Goal: Task Accomplishment & Management: Complete application form

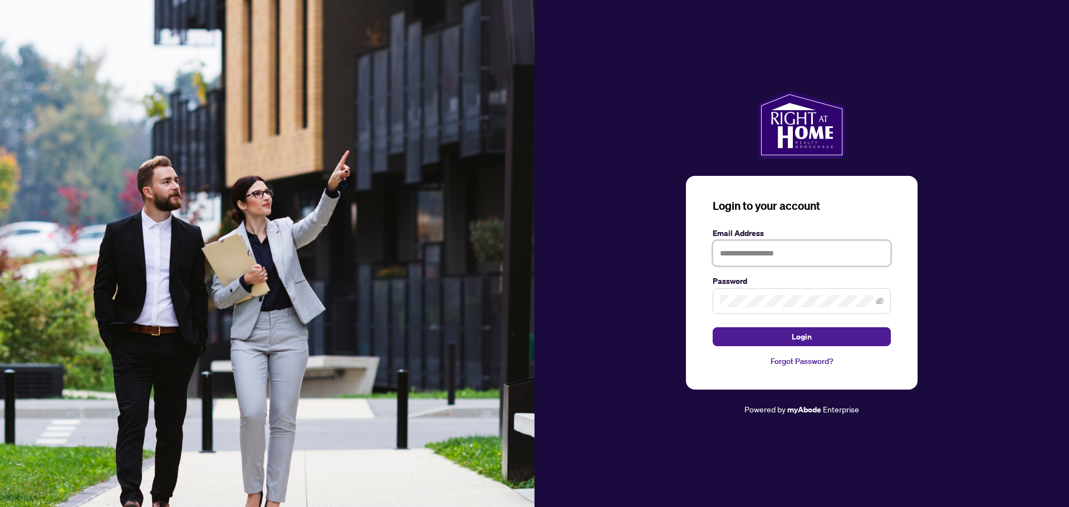
click at [762, 262] on input "text" at bounding box center [801, 253] width 178 height 26
type input "*"
type input "**********"
click at [712, 327] on button "Login" at bounding box center [801, 336] width 178 height 19
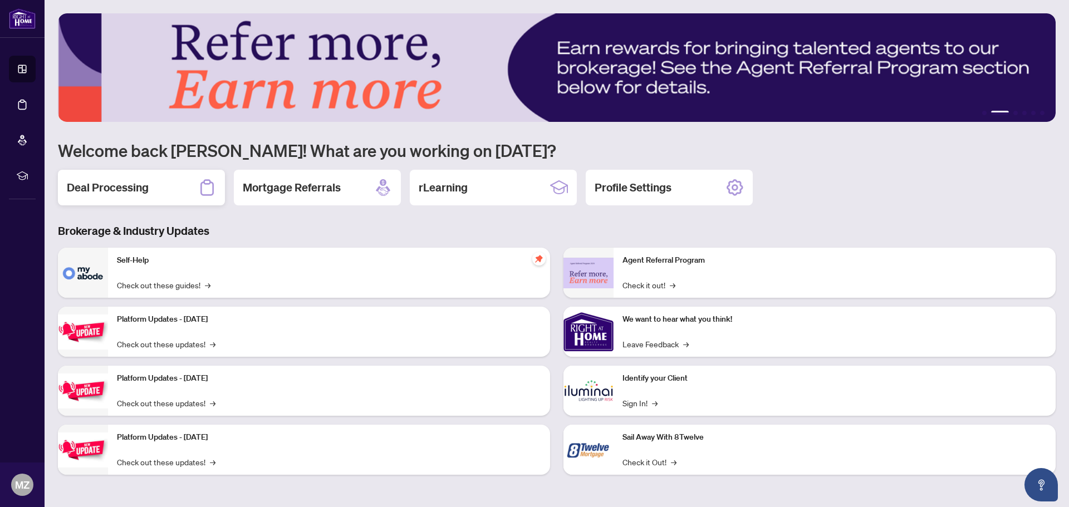
click at [115, 192] on h2 "Deal Processing" at bounding box center [108, 188] width 82 height 16
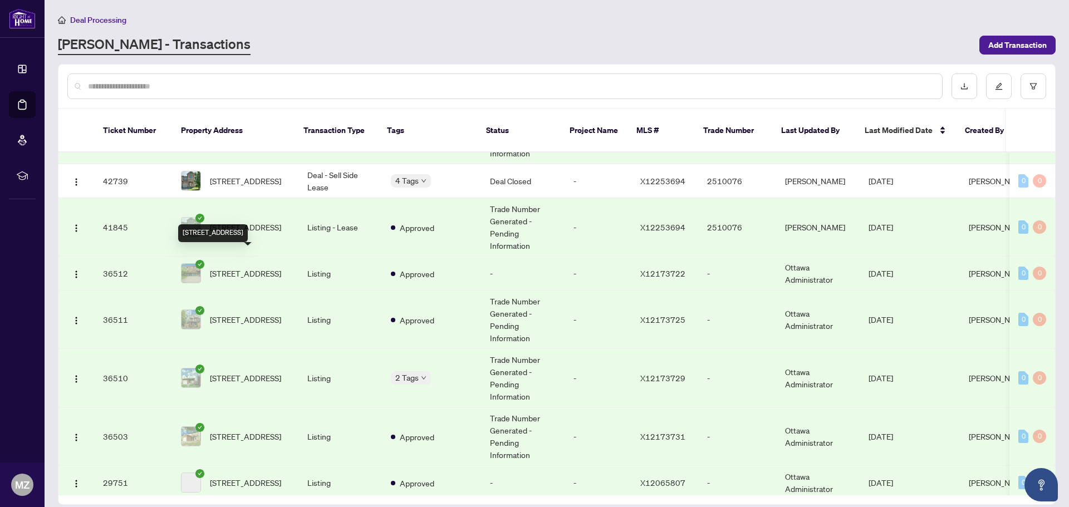
scroll to position [515, 0]
click at [256, 313] on span "[STREET_ADDRESS]" at bounding box center [245, 319] width 71 height 12
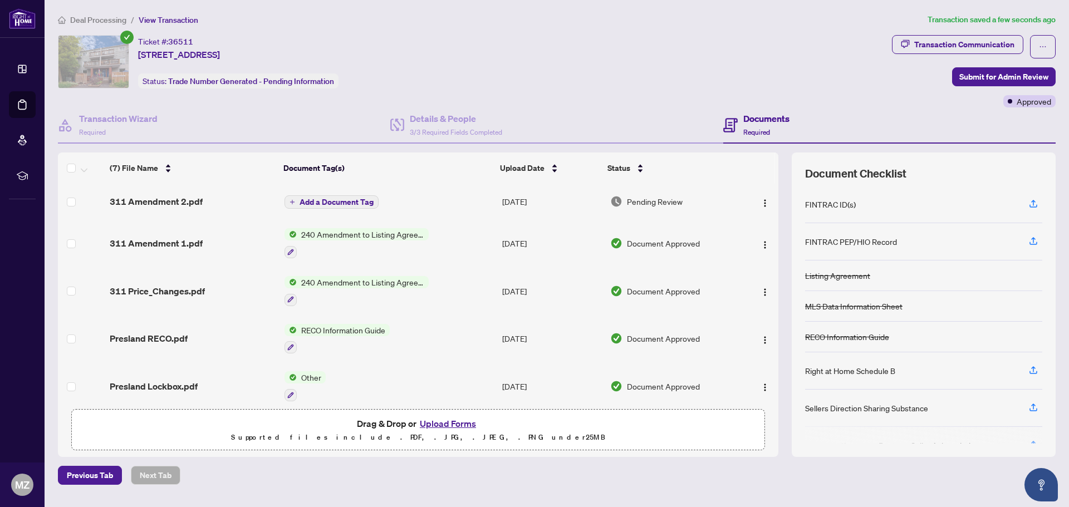
click at [333, 196] on button "Add a Document Tag" at bounding box center [331, 201] width 94 height 13
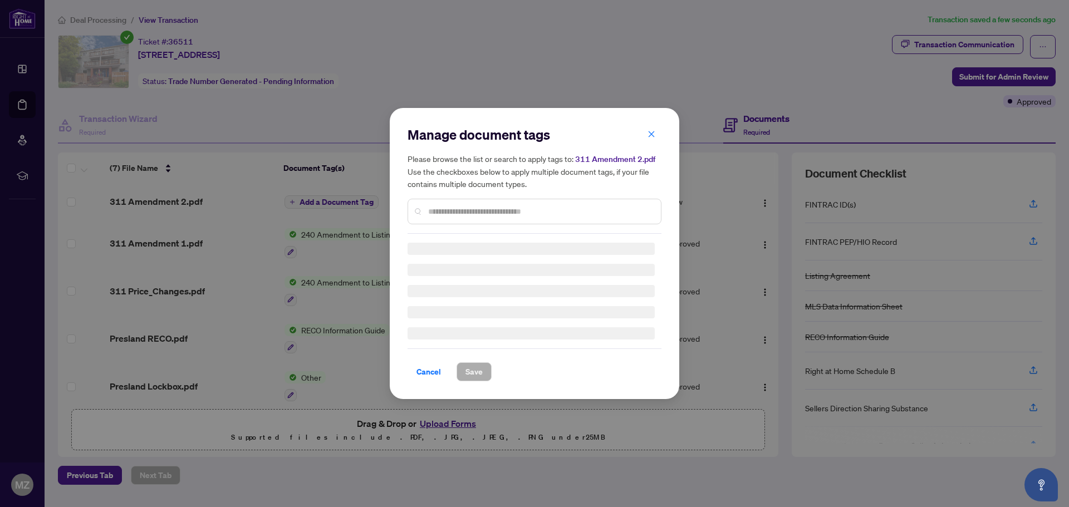
click at [441, 205] on input "text" at bounding box center [540, 211] width 224 height 12
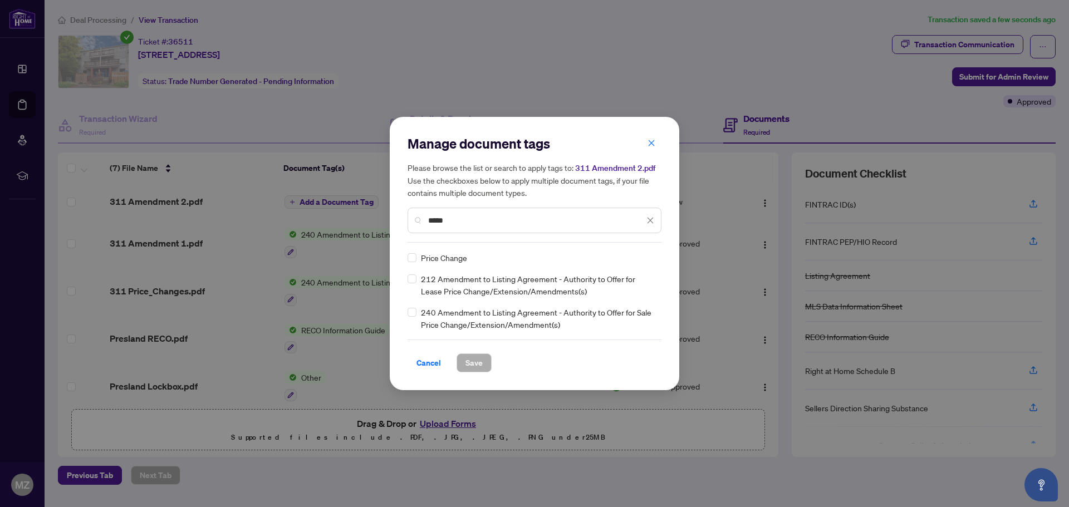
type input "*****"
click at [474, 357] on span "Save" at bounding box center [473, 363] width 17 height 18
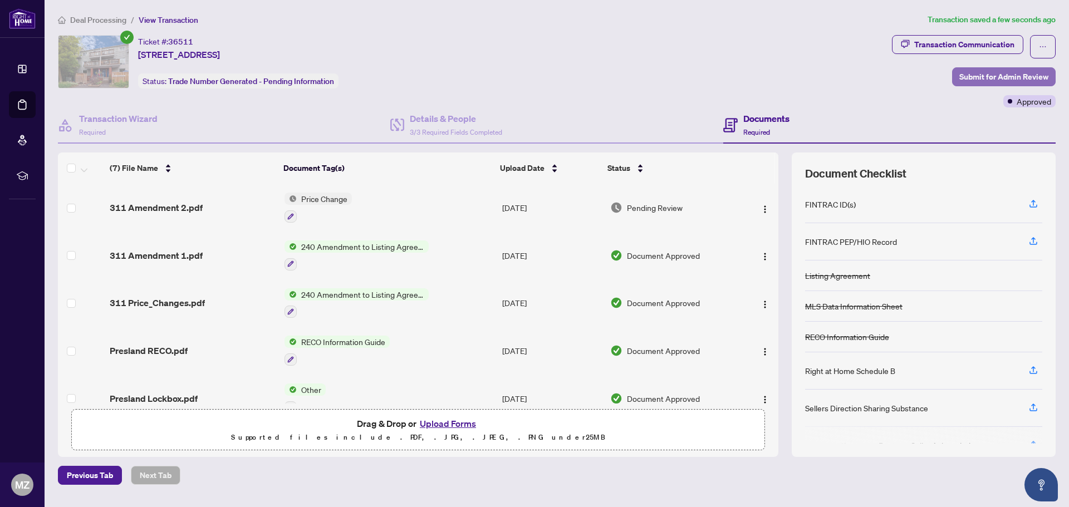
click at [1004, 76] on span "Submit for Admin Review" at bounding box center [1003, 77] width 89 height 18
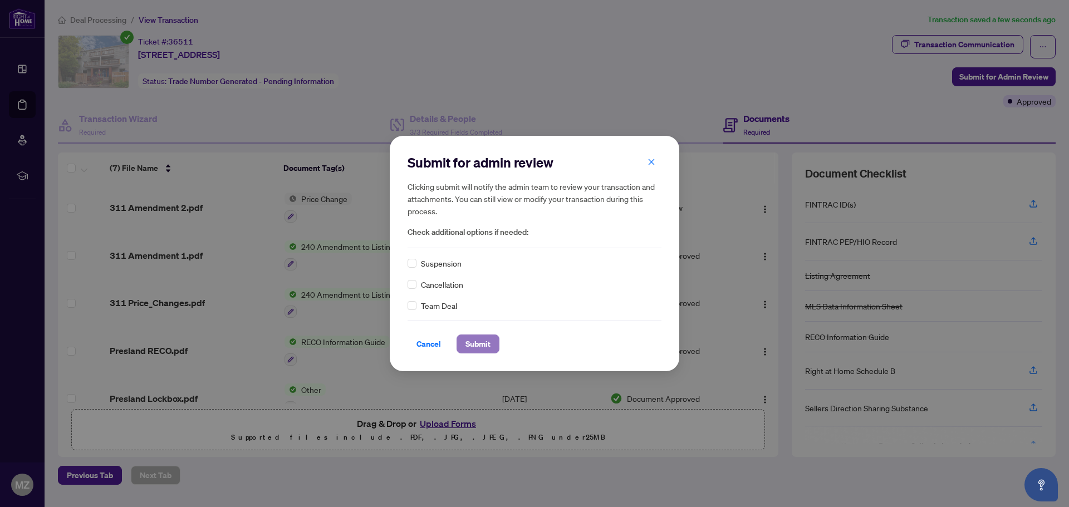
click at [498, 346] on button "Submit" at bounding box center [477, 344] width 43 height 19
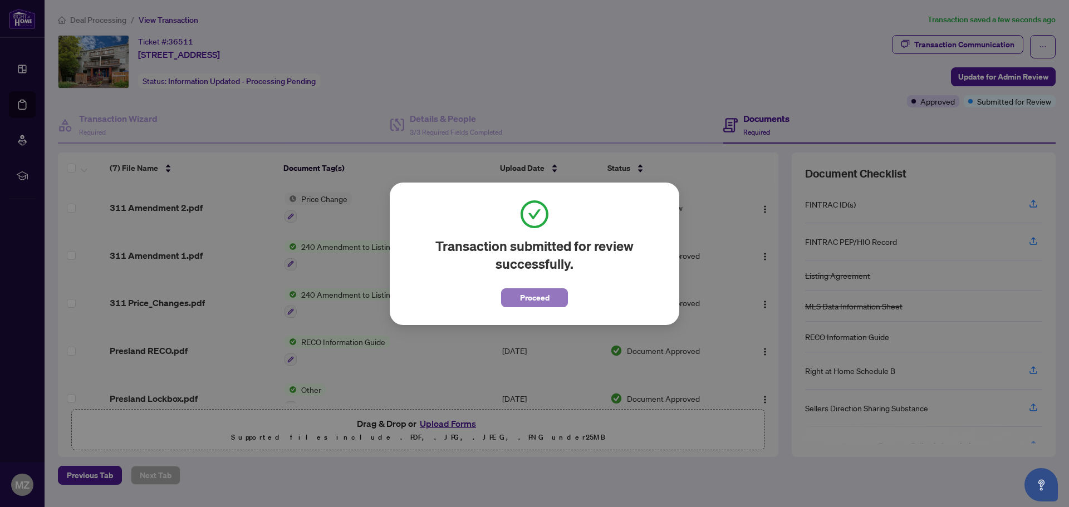
click at [537, 301] on span "Proceed" at bounding box center [534, 298] width 29 height 18
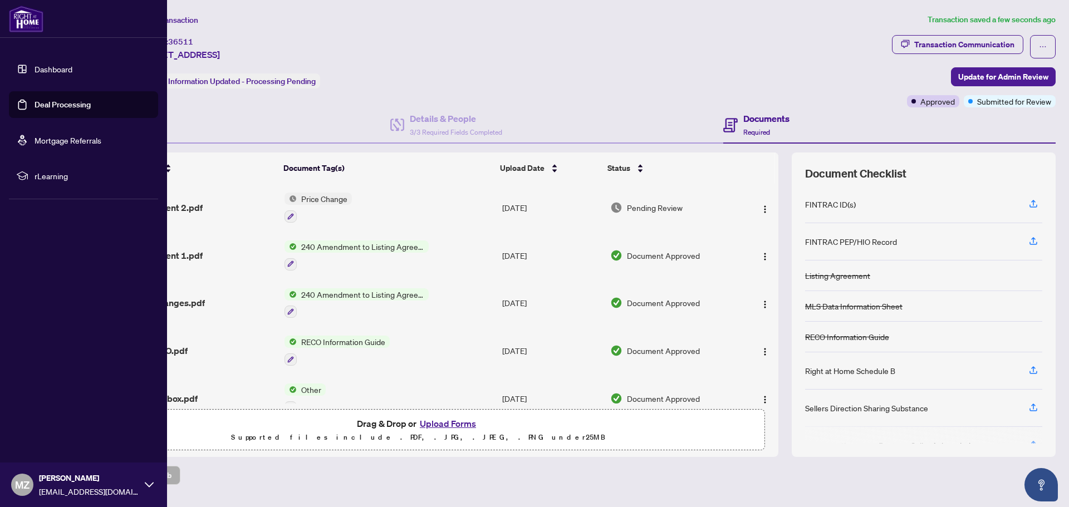
click at [35, 74] on link "Dashboard" at bounding box center [54, 69] width 38 height 10
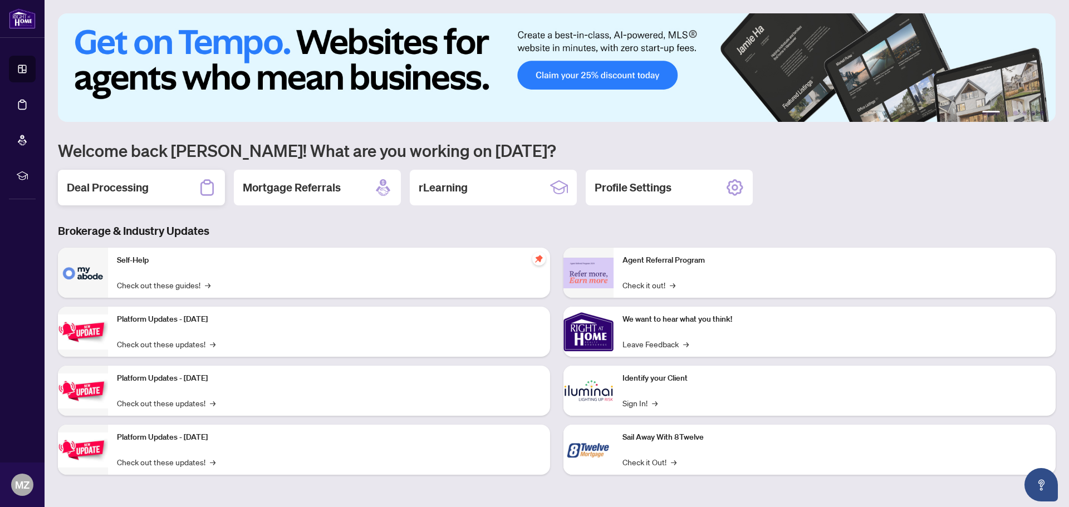
click at [124, 178] on div "Deal Processing" at bounding box center [141, 188] width 167 height 36
